Goal: Download file/media

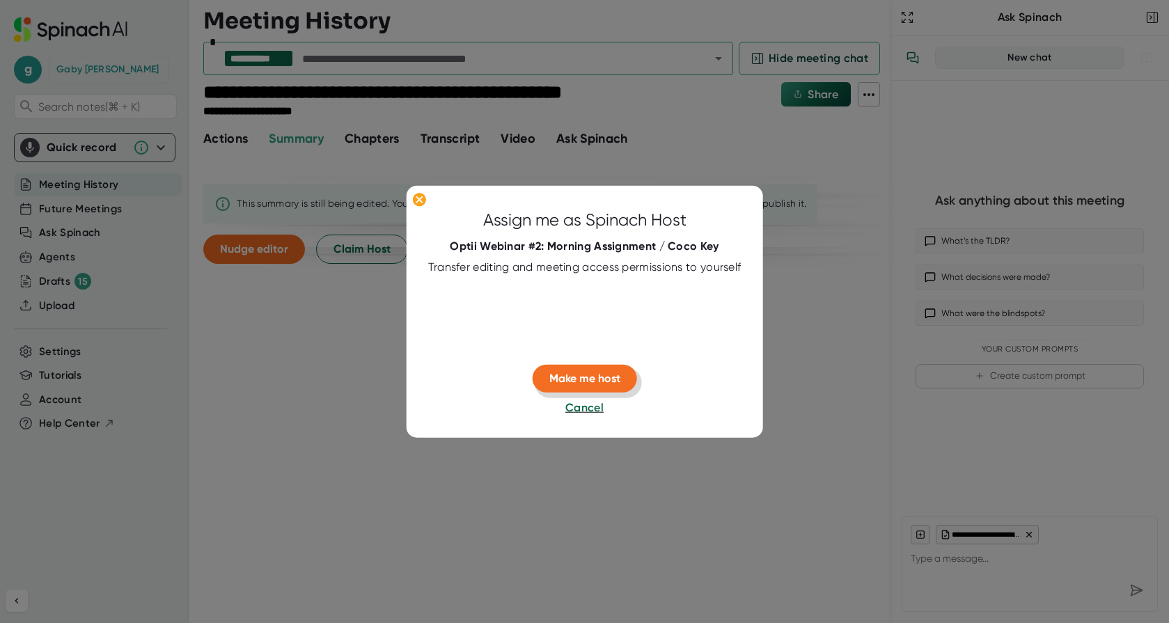
click at [593, 380] on span "Make me host" at bounding box center [584, 378] width 71 height 13
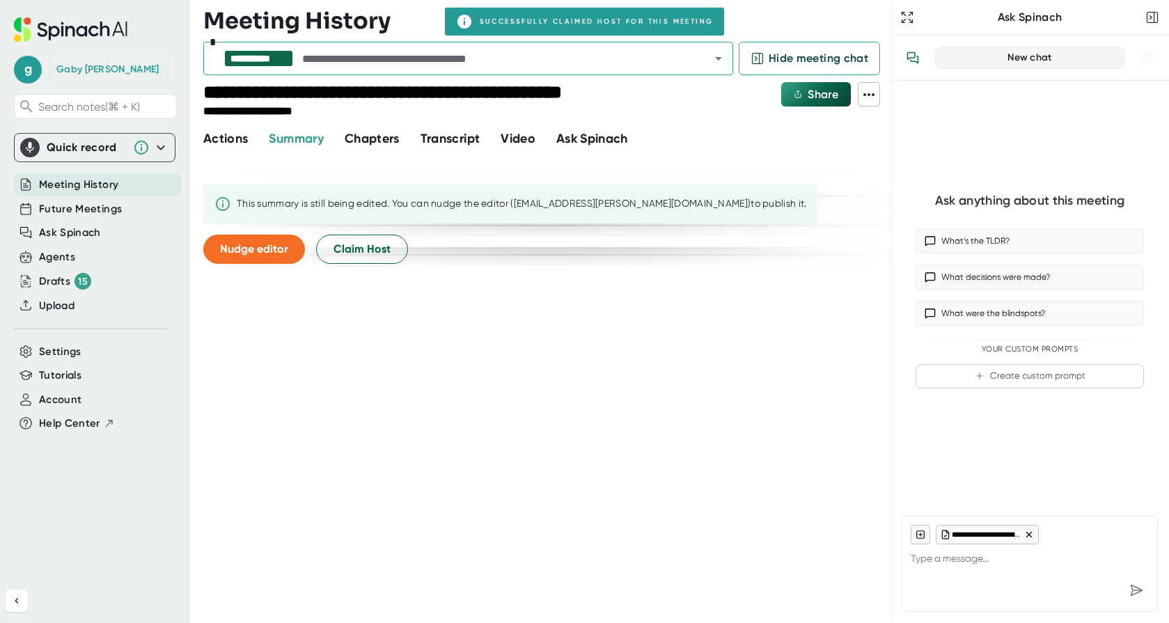
click at [227, 145] on span "Actions" at bounding box center [225, 138] width 45 height 15
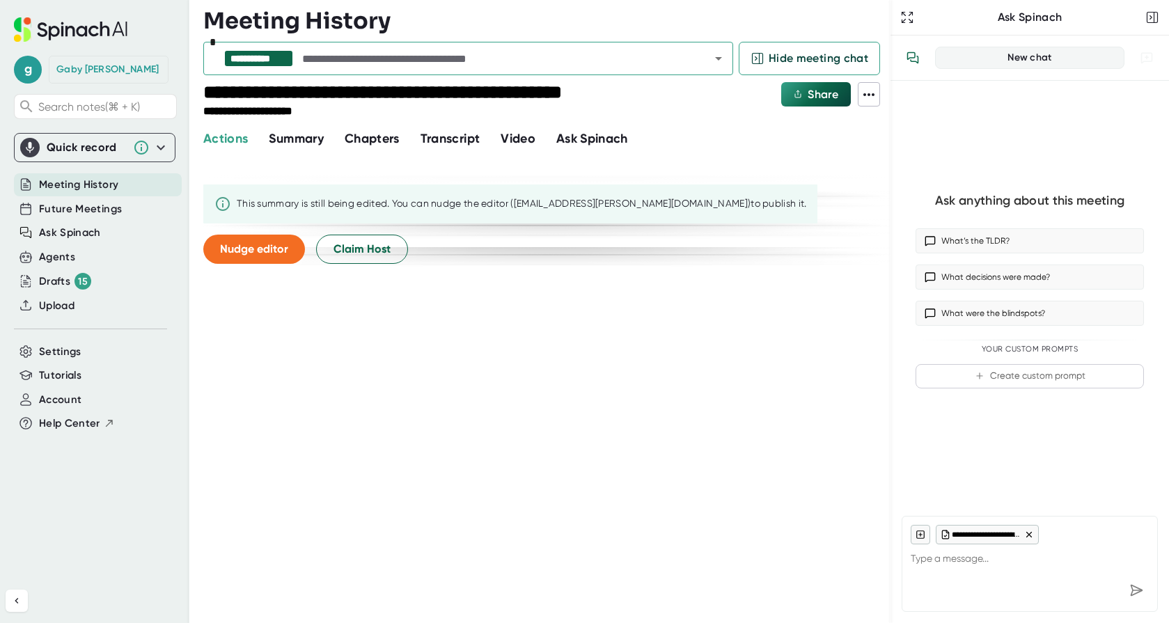
click at [309, 143] on span "Summary" at bounding box center [296, 138] width 54 height 15
click at [373, 138] on span "Chapters" at bounding box center [372, 138] width 55 height 15
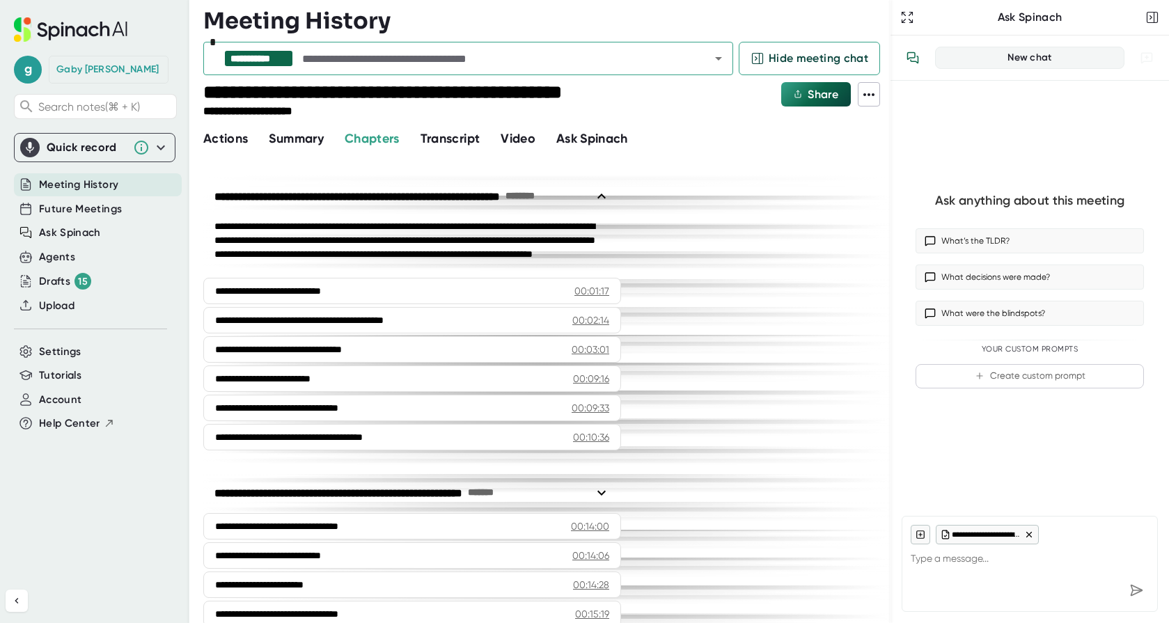
click at [448, 138] on span "Transcript" at bounding box center [451, 138] width 60 height 15
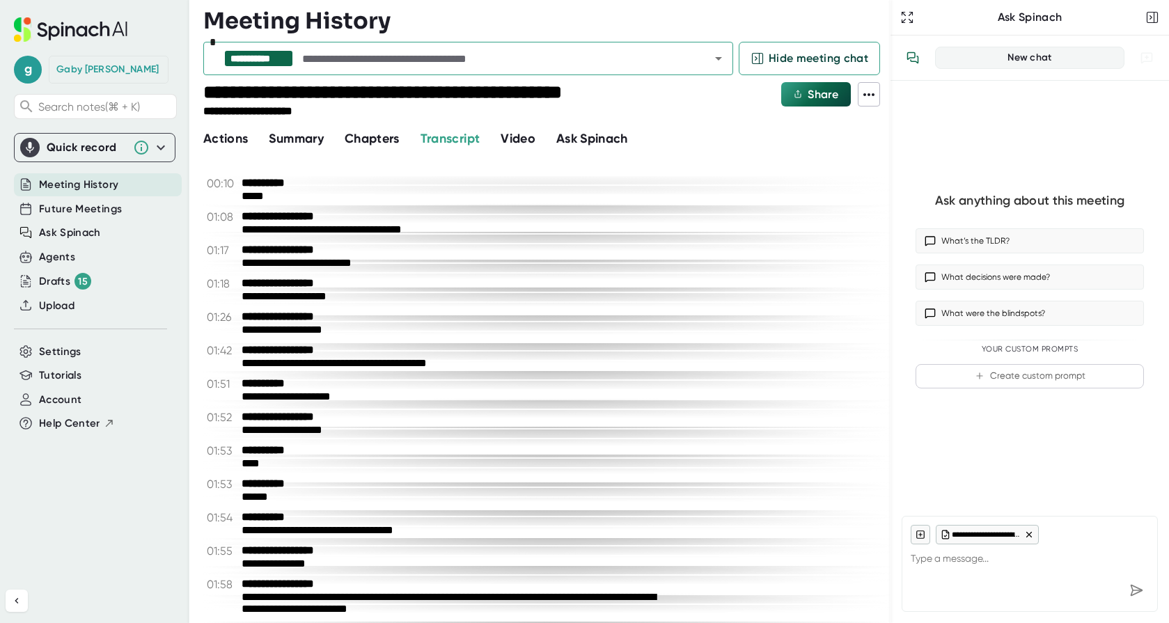
click at [530, 138] on span "Video" at bounding box center [518, 138] width 35 height 15
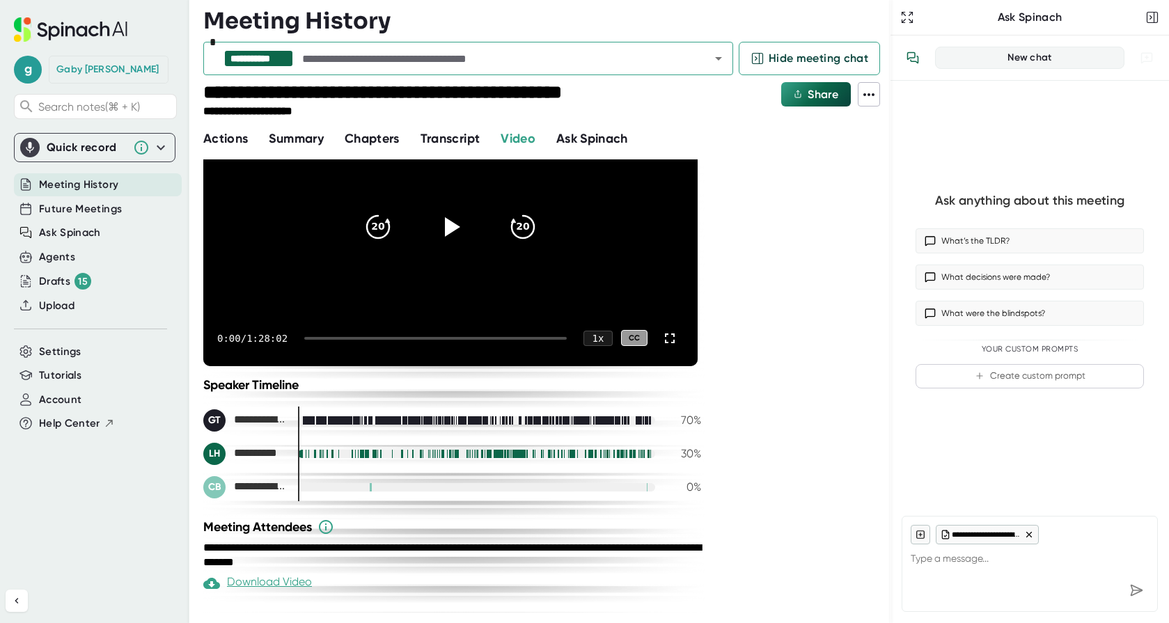
scroll to position [113, 0]
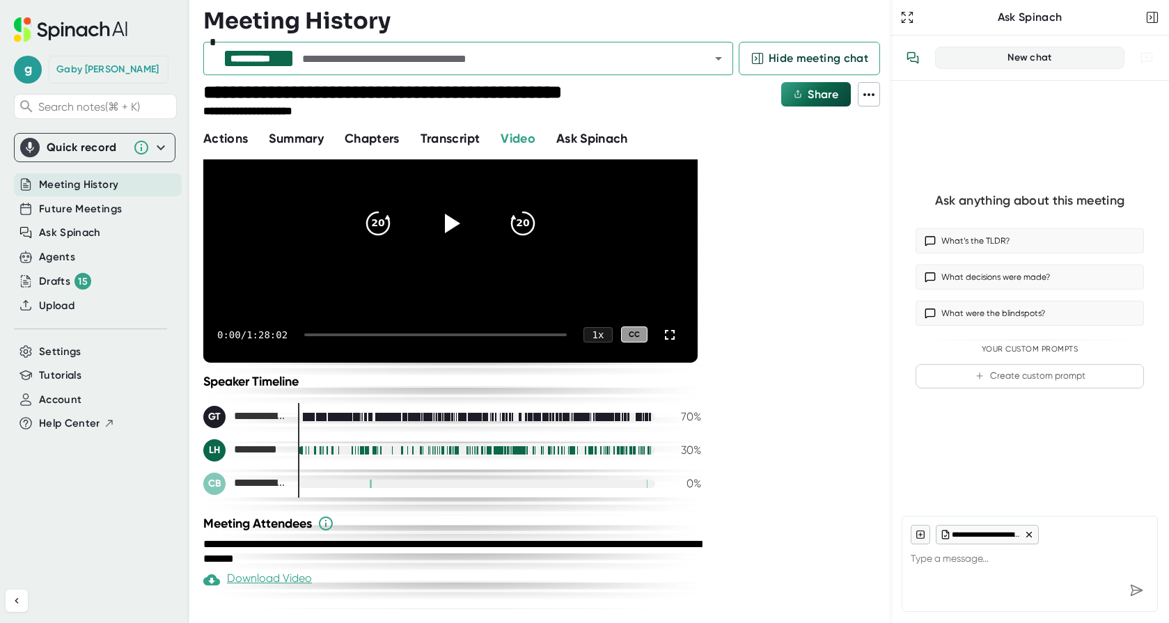
click at [271, 579] on div "Download Video" at bounding box center [257, 580] width 109 height 17
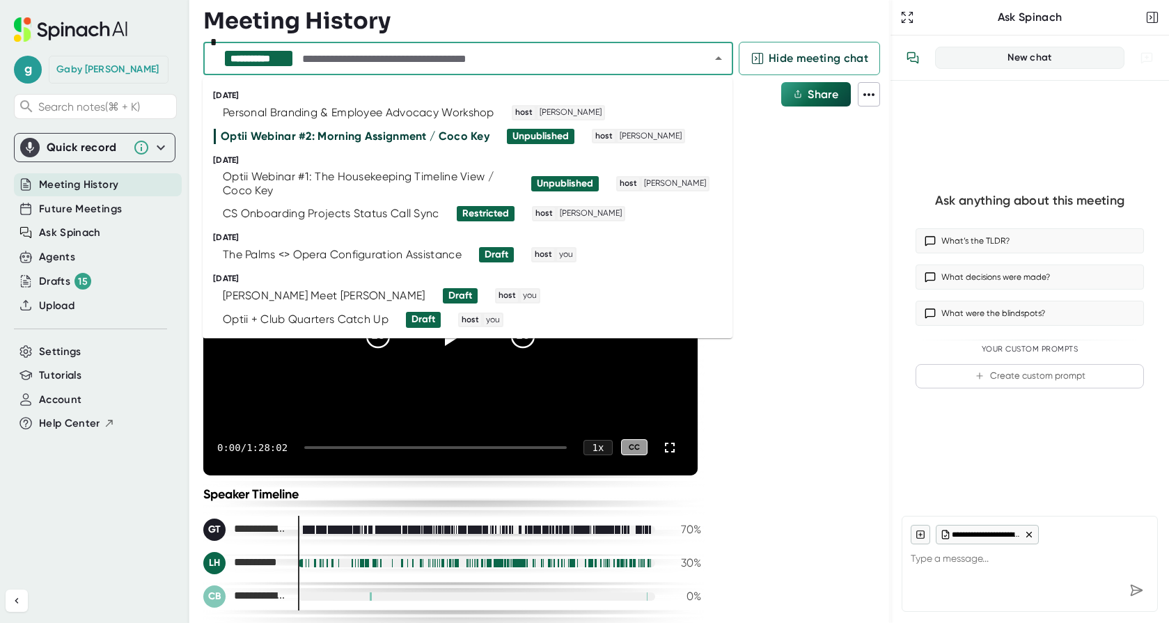
click at [419, 56] on input "text" at bounding box center [493, 58] width 389 height 19
click at [404, 178] on div "Optii Webinar #1: The Housekeeping Timeline View / Coco Key" at bounding box center [368, 184] width 291 height 28
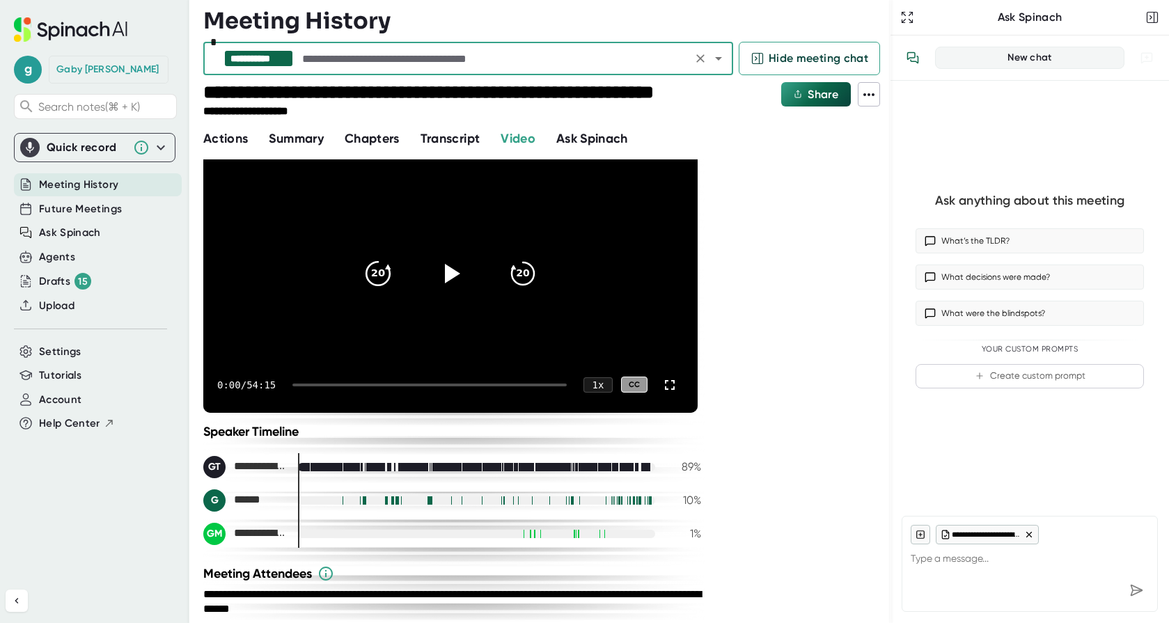
scroll to position [113, 0]
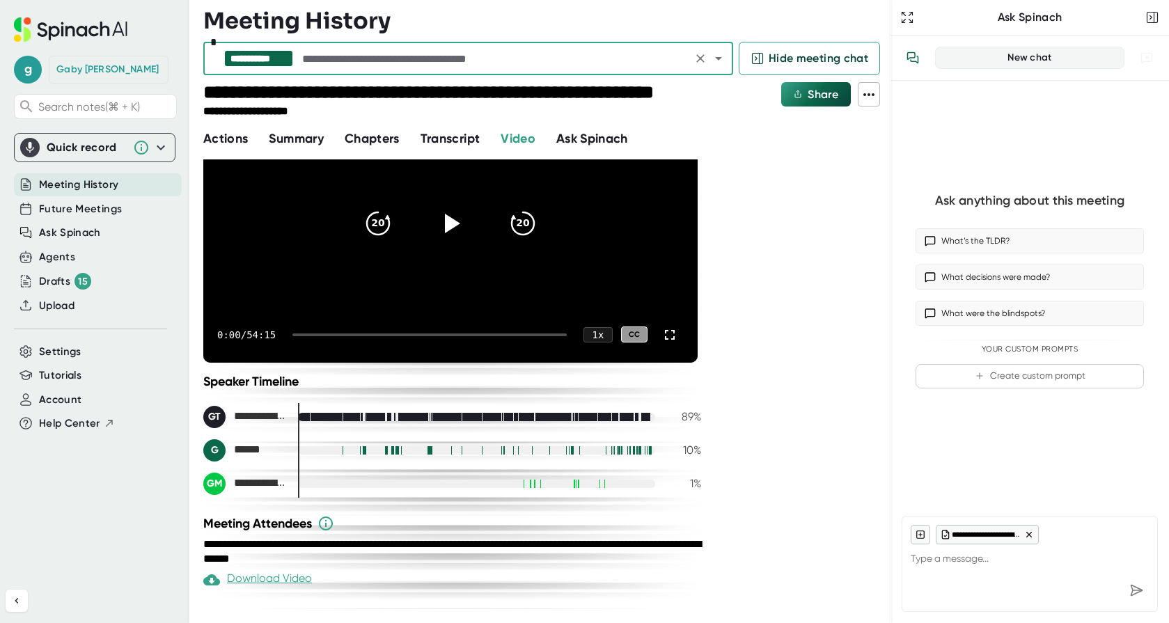
click at [296, 580] on div "Download Video" at bounding box center [257, 580] width 109 height 17
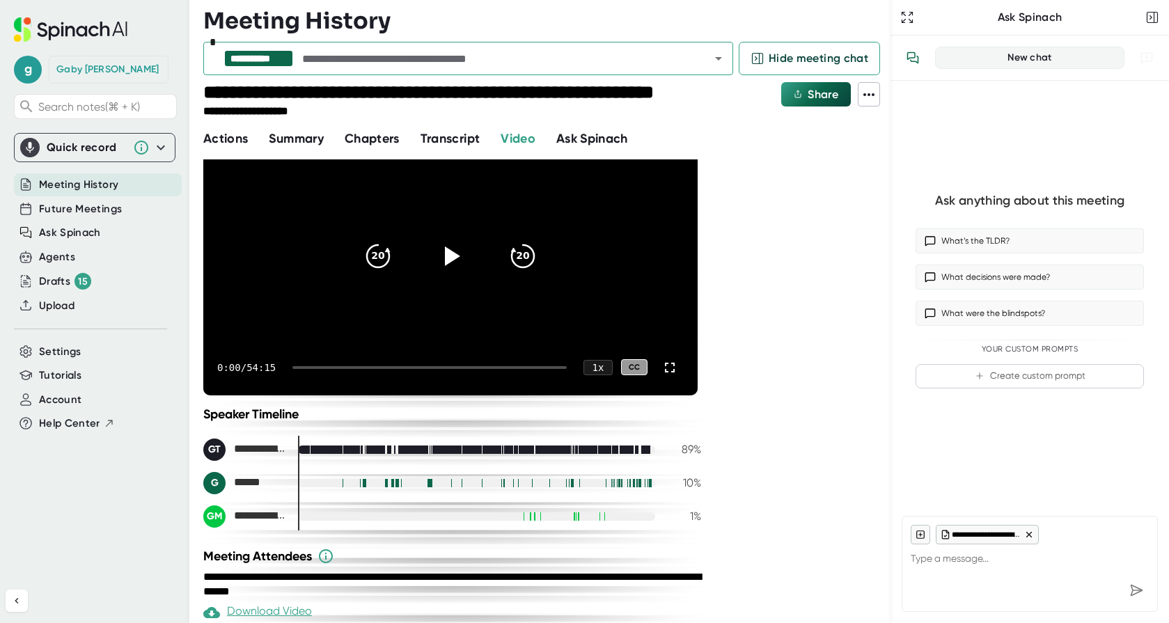
scroll to position [0, 0]
